Goal: Navigation & Orientation: Find specific page/section

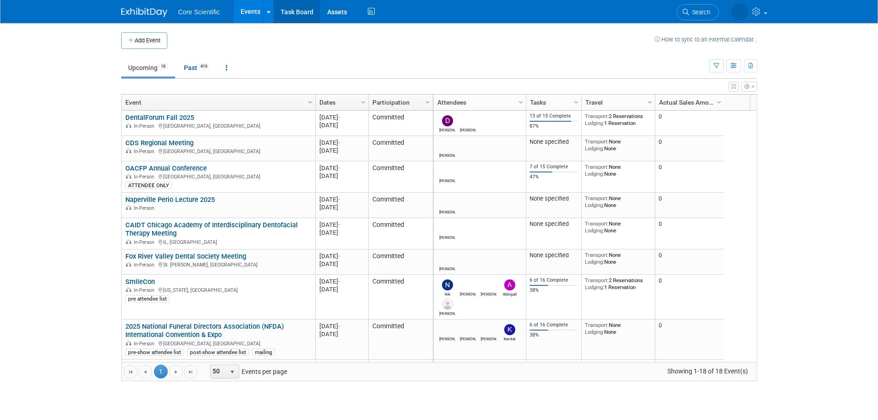
click at [290, 12] on link "Task Board" at bounding box center [297, 11] width 47 height 23
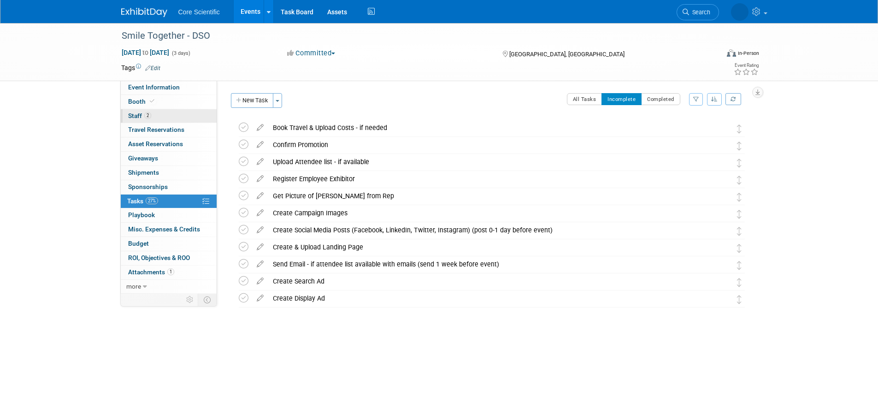
click at [168, 115] on link "2 Staff 2" at bounding box center [169, 116] width 96 height 14
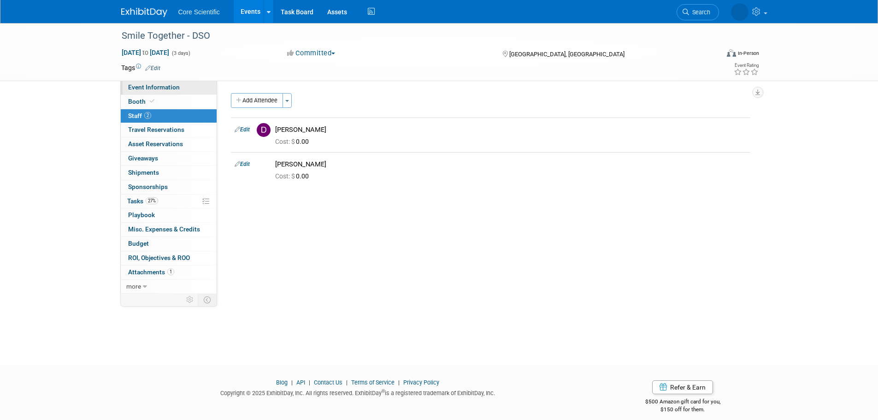
click at [159, 89] on span "Event Information" at bounding box center [154, 86] width 52 height 7
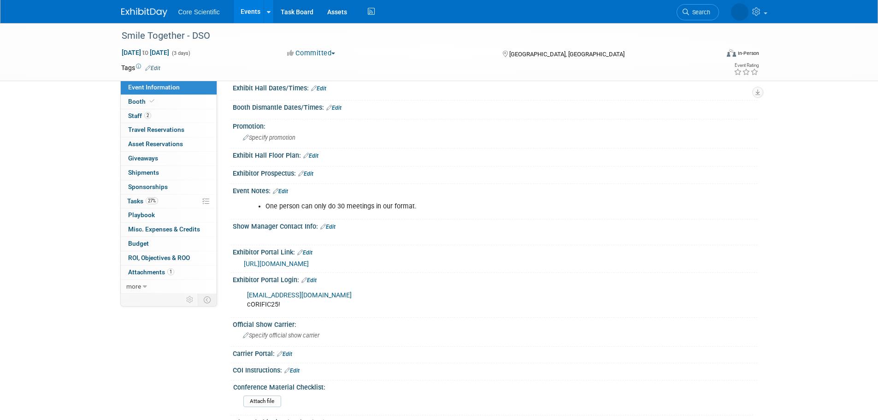
scroll to position [184, 0]
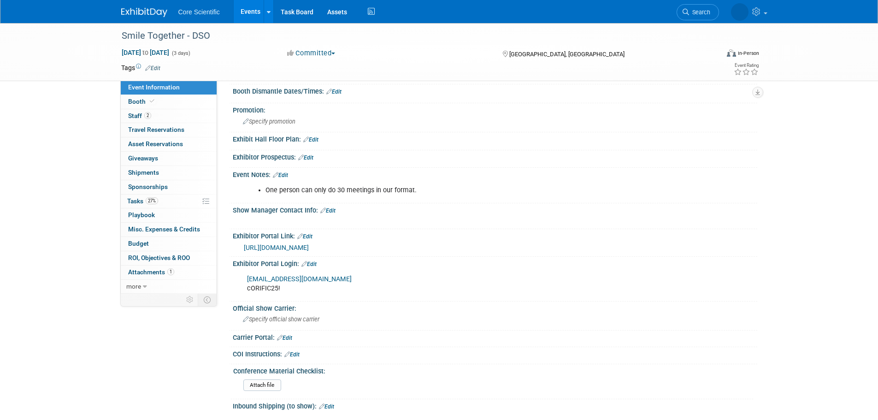
click at [309, 248] on link "https://matchmaking.grip.events/smiletogether/event-login" at bounding box center [276, 247] width 65 height 7
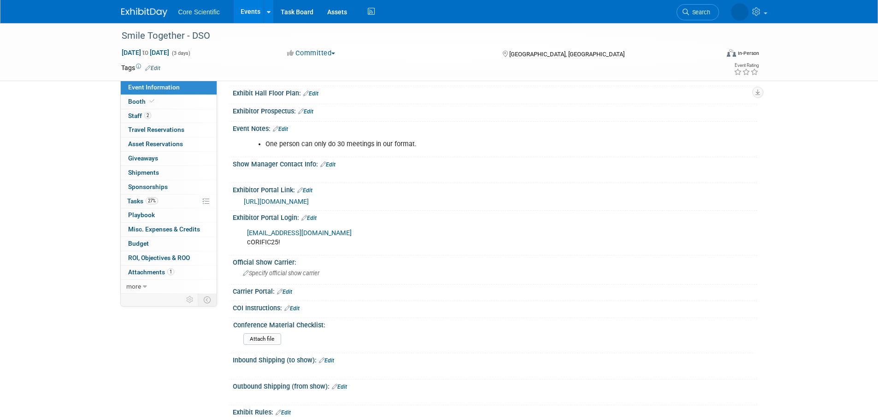
scroll to position [0, 0]
